Goal: Task Accomplishment & Management: Use online tool/utility

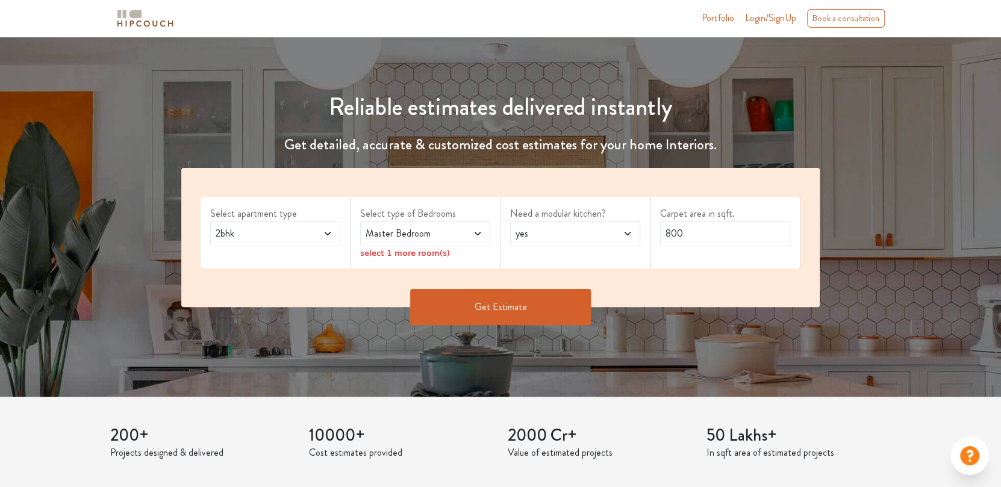
scroll to position [120, 0]
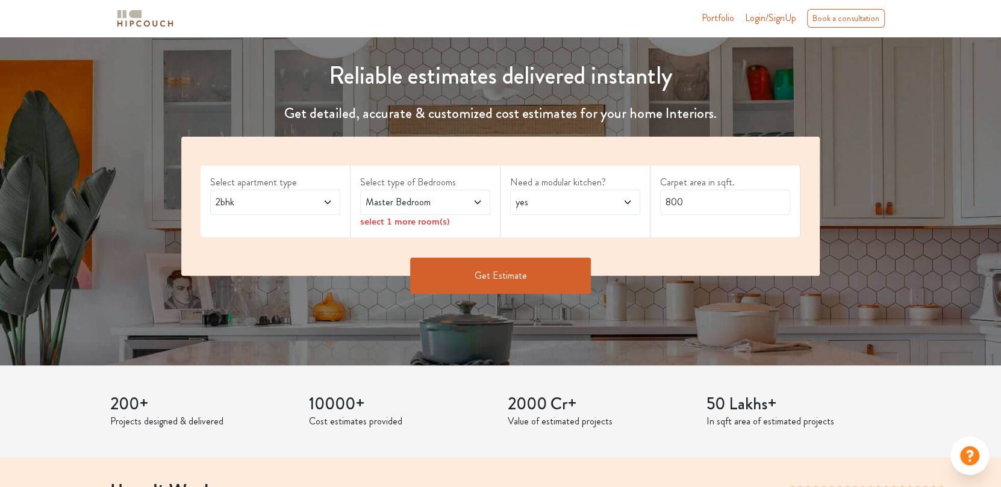
click at [321, 199] on span at bounding box center [318, 202] width 30 height 14
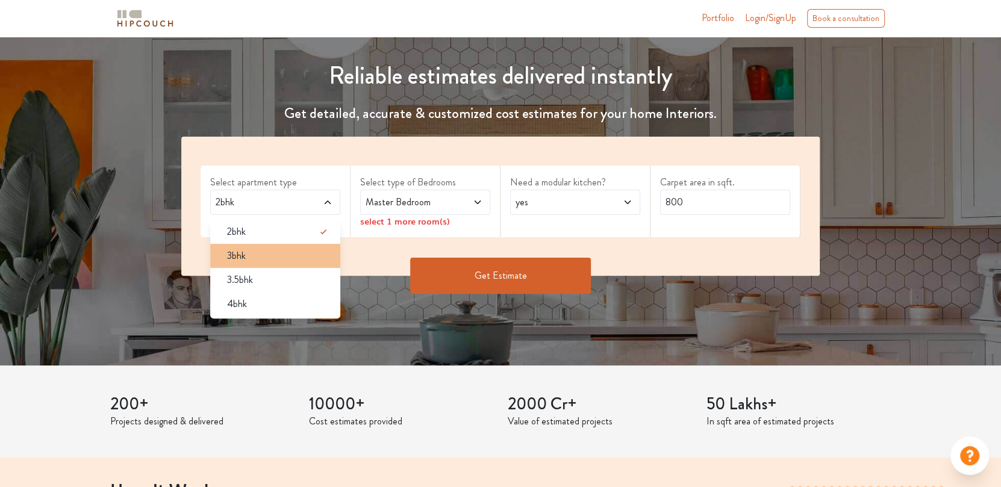
click at [280, 251] on div "3bhk" at bounding box center [279, 256] width 123 height 14
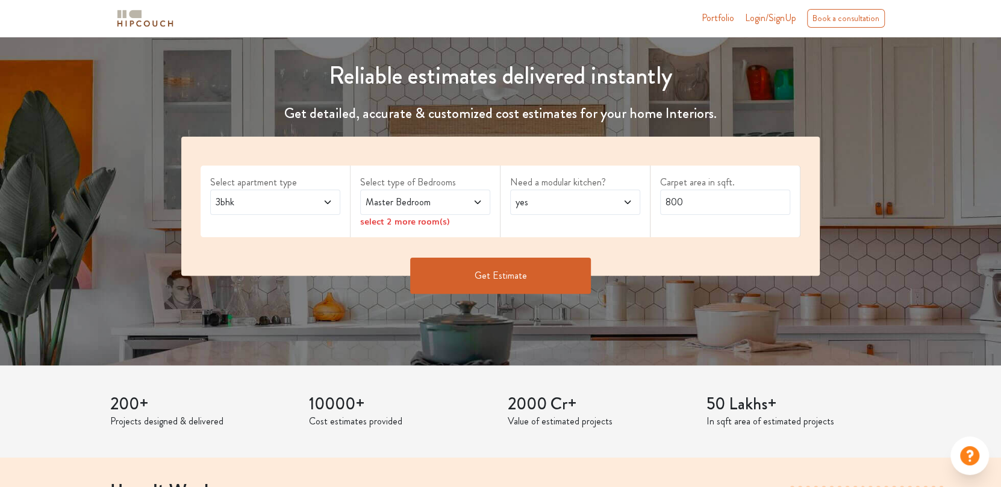
click at [411, 202] on span "Master Bedroom" at bounding box center [408, 202] width 90 height 14
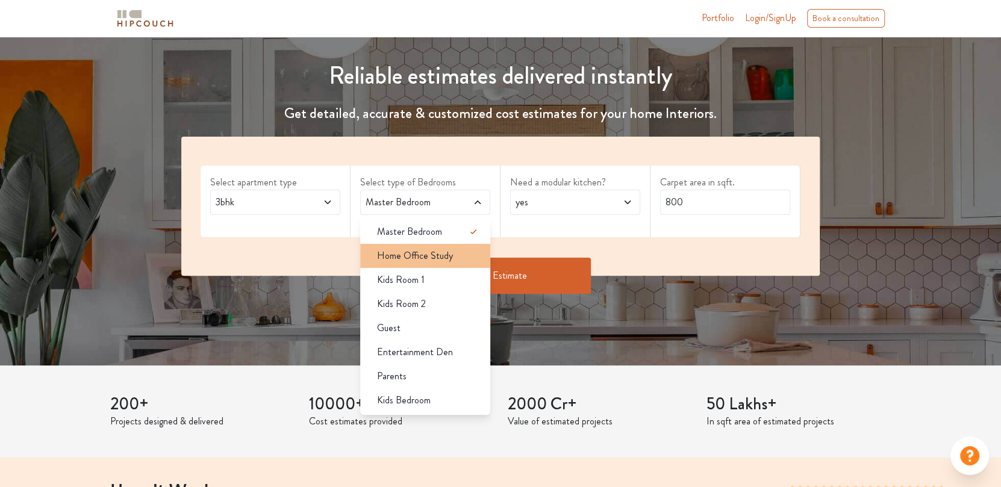
click at [449, 251] on span "Home Office Study" at bounding box center [415, 256] width 76 height 14
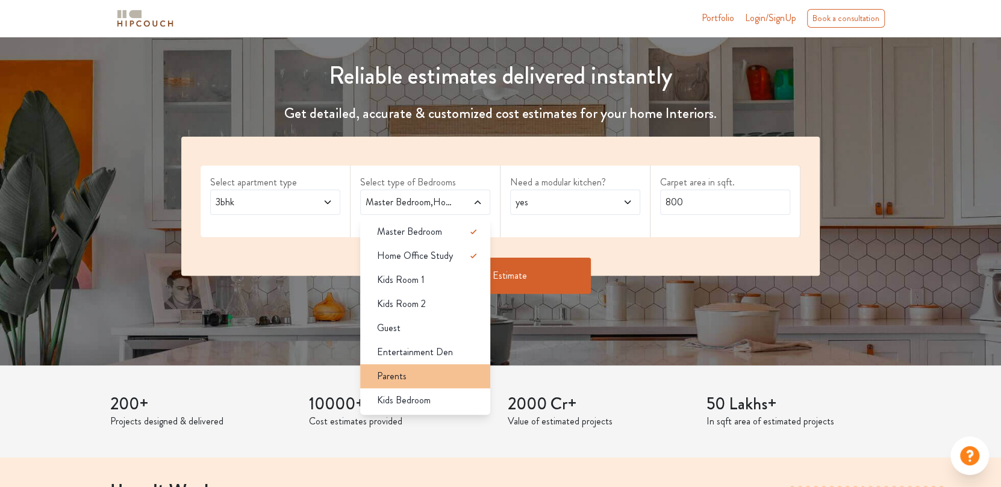
click at [433, 380] on div "Parents" at bounding box center [429, 376] width 123 height 14
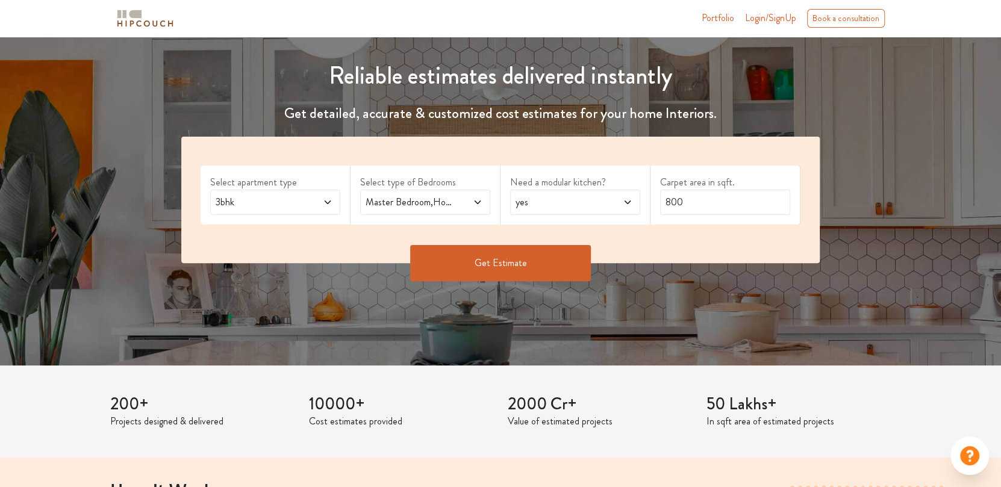
click at [578, 202] on span "yes" at bounding box center [558, 202] width 90 height 14
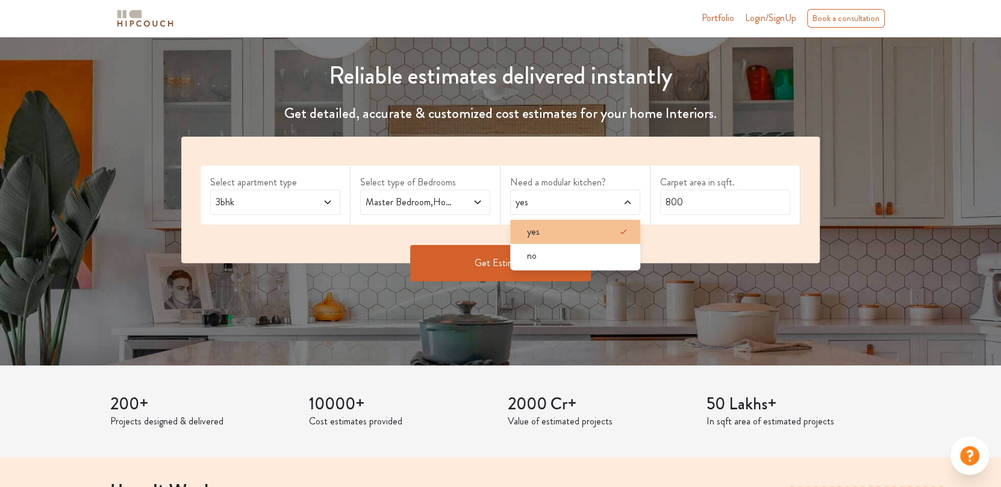
click at [571, 234] on div "yes" at bounding box center [579, 232] width 123 height 14
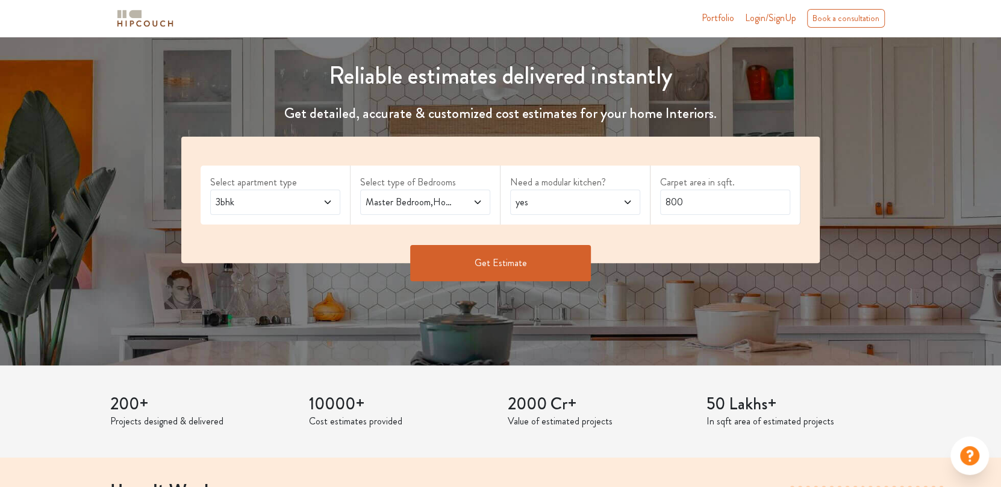
drag, startPoint x: 609, startPoint y: 307, endPoint x: 548, endPoint y: 268, distance: 73.2
click at [608, 307] on div "Reliable estimates delivered instantly Get detailed, accurate & customized cost…" at bounding box center [500, 141] width 1001 height 449
click at [545, 265] on button "Get Estimate" at bounding box center [500, 263] width 181 height 36
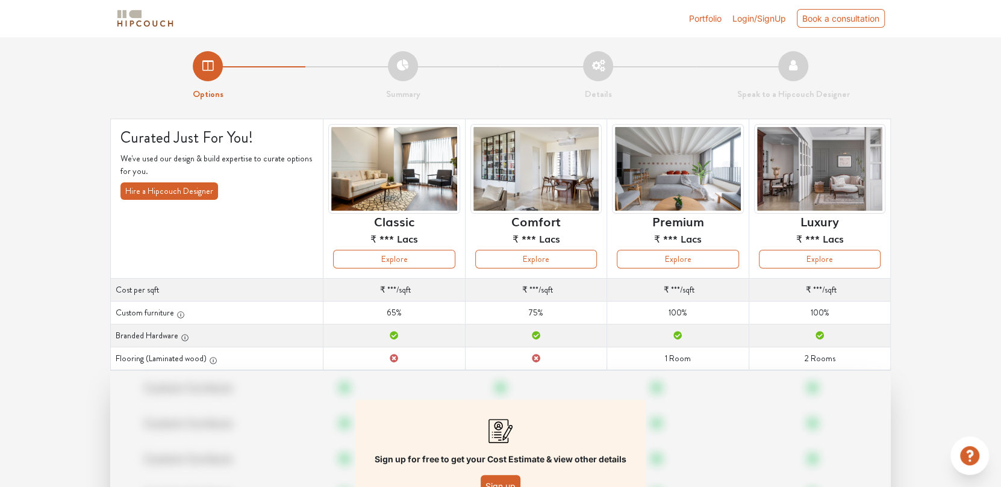
click at [764, 17] on span "Login/SignUp" at bounding box center [760, 18] width 54 height 10
